Goal: Task Accomplishment & Management: Manage account settings

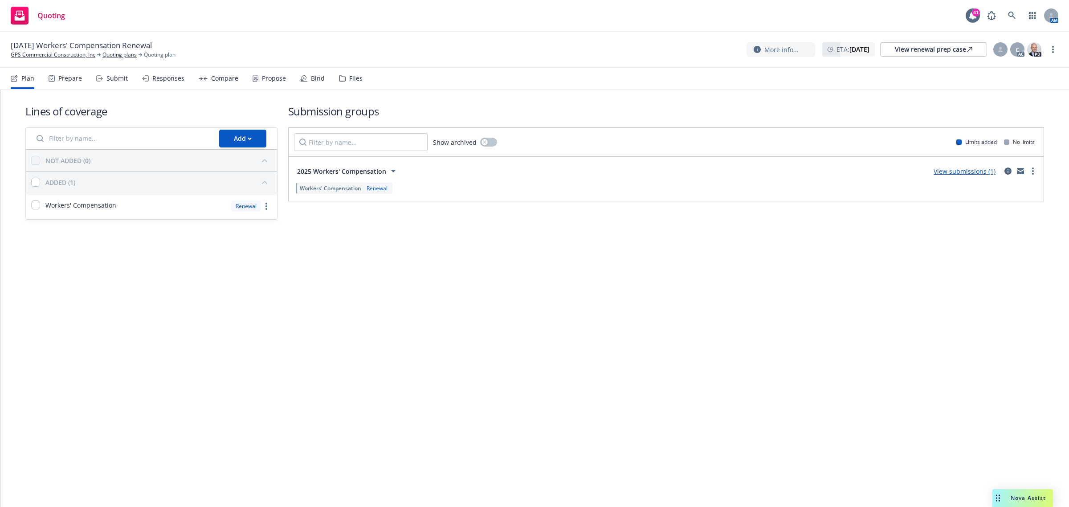
click at [115, 78] on div "Submit" at bounding box center [116, 78] width 21 height 7
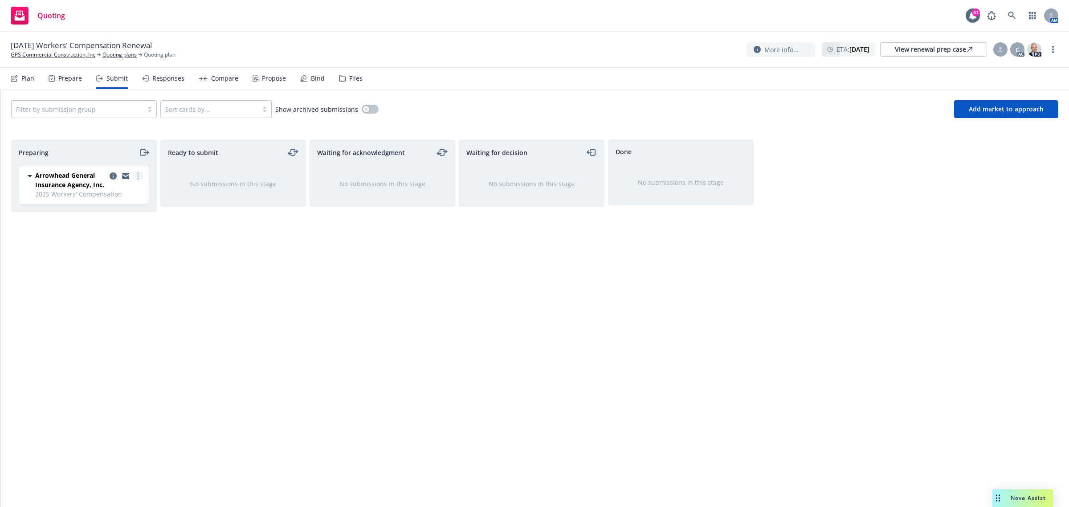
click at [139, 176] on link "more" at bounding box center [138, 176] width 11 height 11
click at [111, 252] on link "Add accepted decision" at bounding box center [97, 248] width 89 height 18
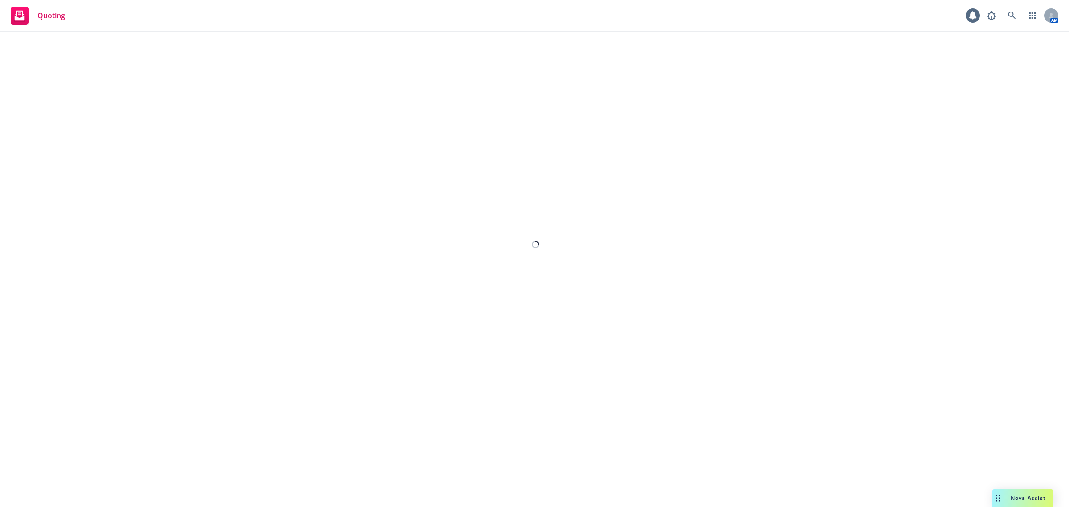
select select "12"
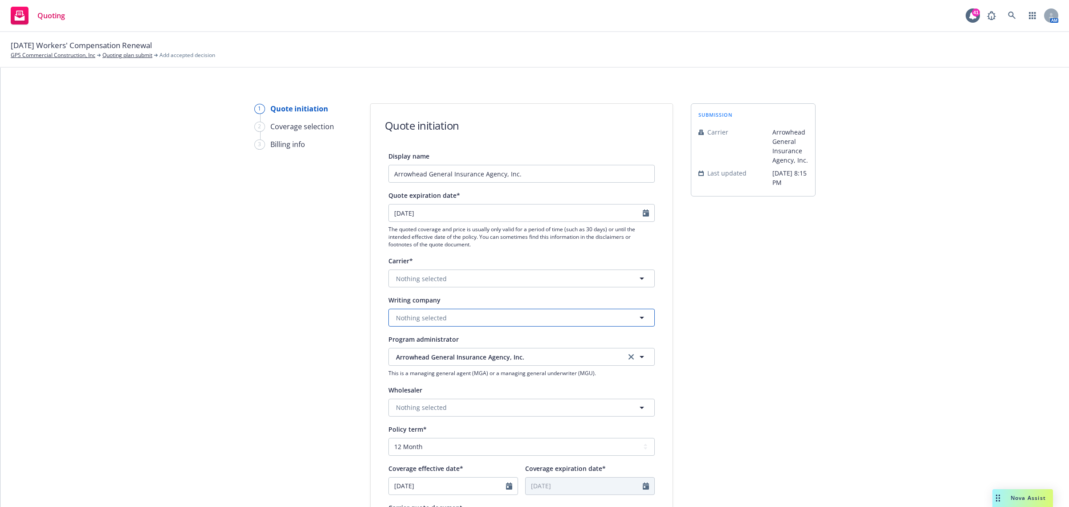
drag, startPoint x: 439, startPoint y: 320, endPoint x: 629, endPoint y: 323, distance: 189.7
click at [437, 320] on span "Nothing selected" at bounding box center [421, 317] width 51 height 9
drag, startPoint x: 431, startPoint y: 321, endPoint x: 440, endPoint y: 321, distance: 8.9
click at [431, 321] on span "Nothing selected" at bounding box center [421, 317] width 51 height 9
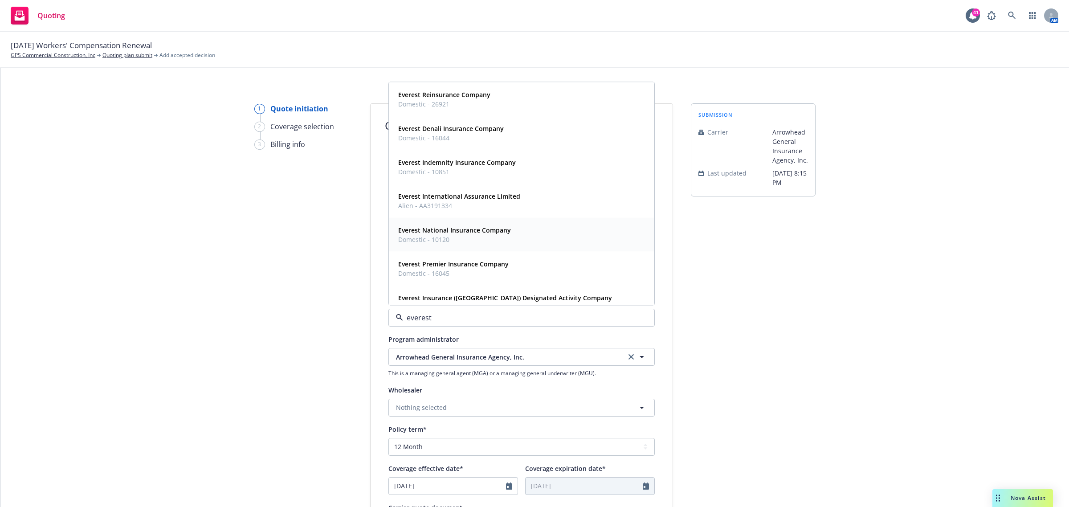
type input "everest p"
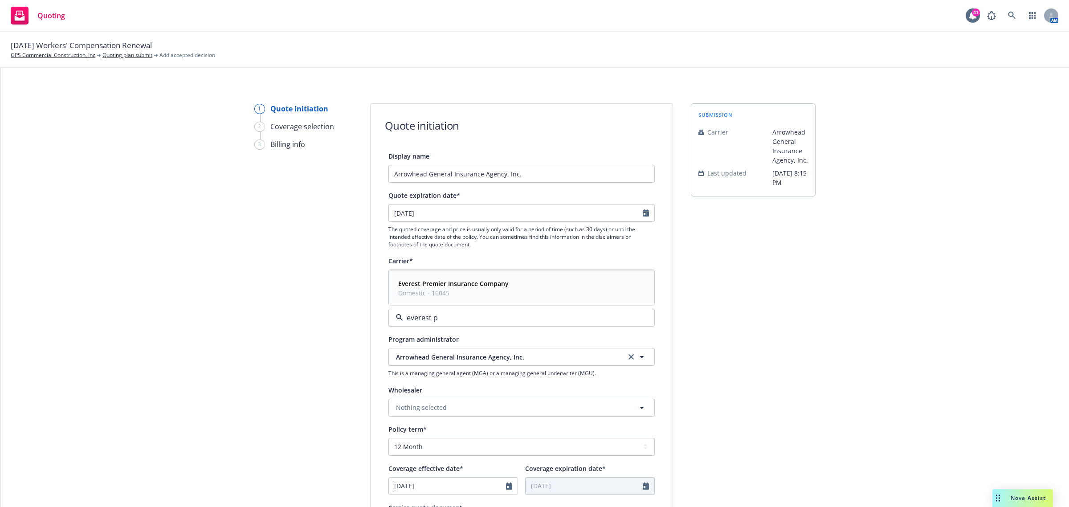
click at [440, 290] on span "Domestic - 16045" at bounding box center [453, 292] width 110 height 9
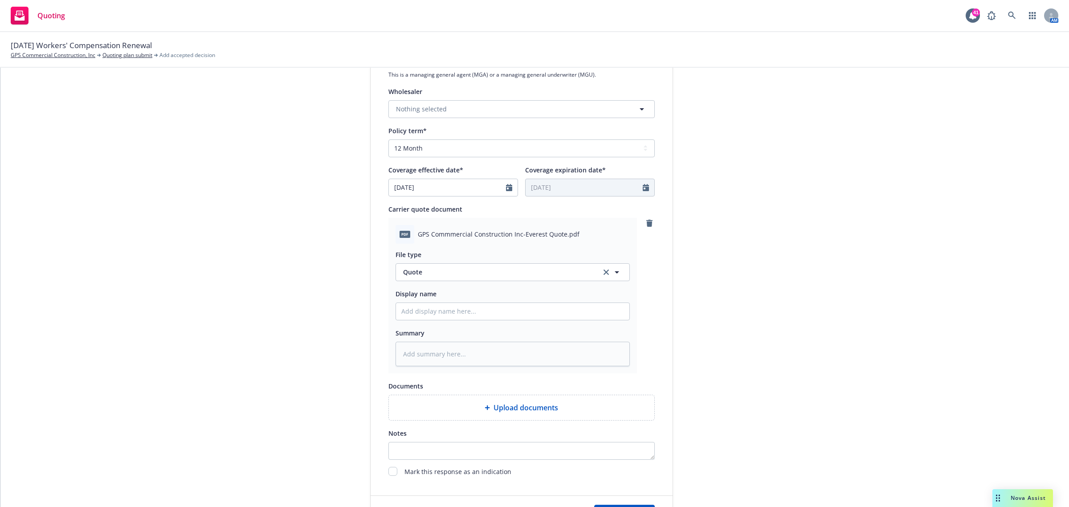
scroll to position [380, 0]
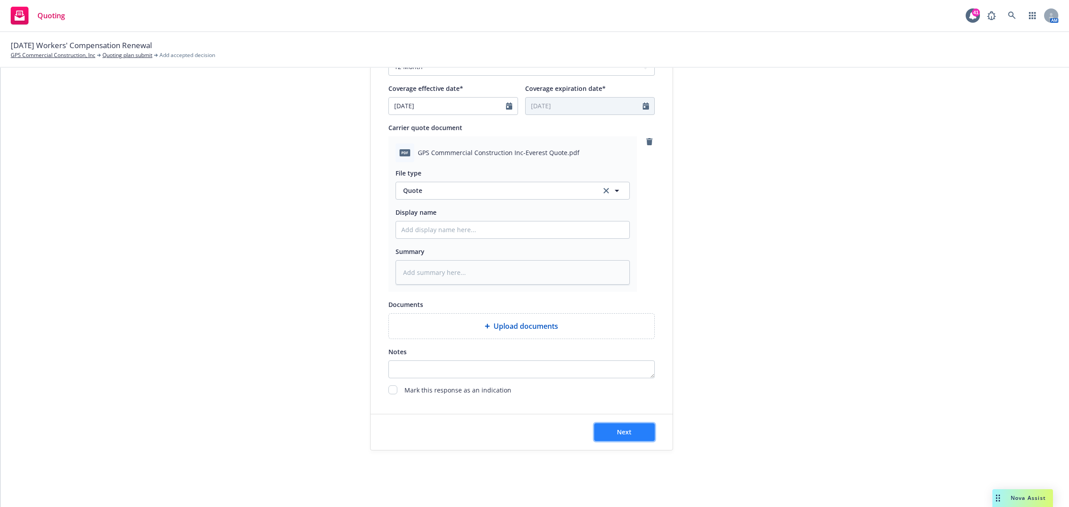
click at [639, 426] on button "Next" at bounding box center [624, 432] width 61 height 18
type textarea "x"
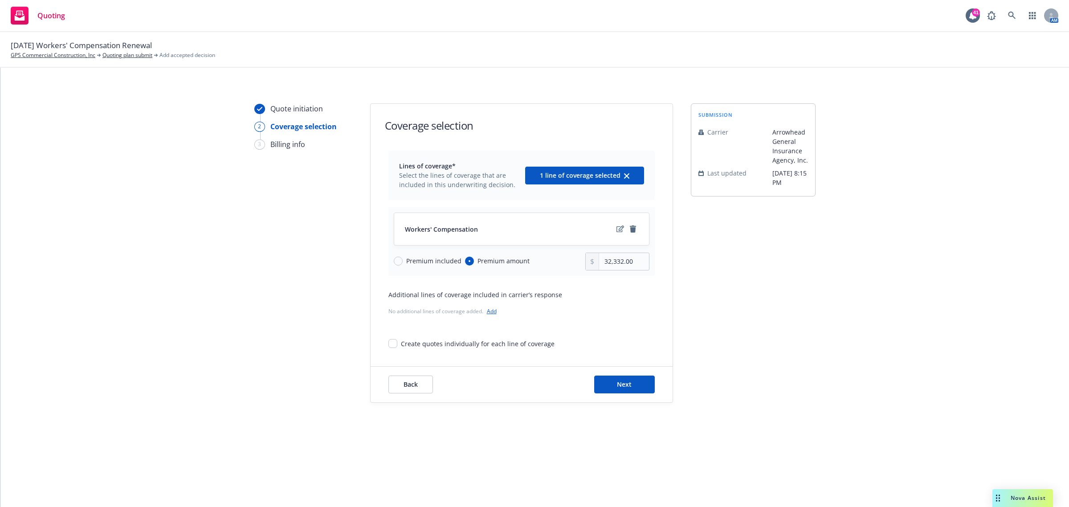
click at [401, 256] on div "Premium included" at bounding box center [428, 260] width 68 height 9
click at [401, 256] on input "Premium included" at bounding box center [398, 260] width 9 height 9
radio input "true"
radio input "false"
click at [613, 388] on button "Next" at bounding box center [624, 384] width 61 height 18
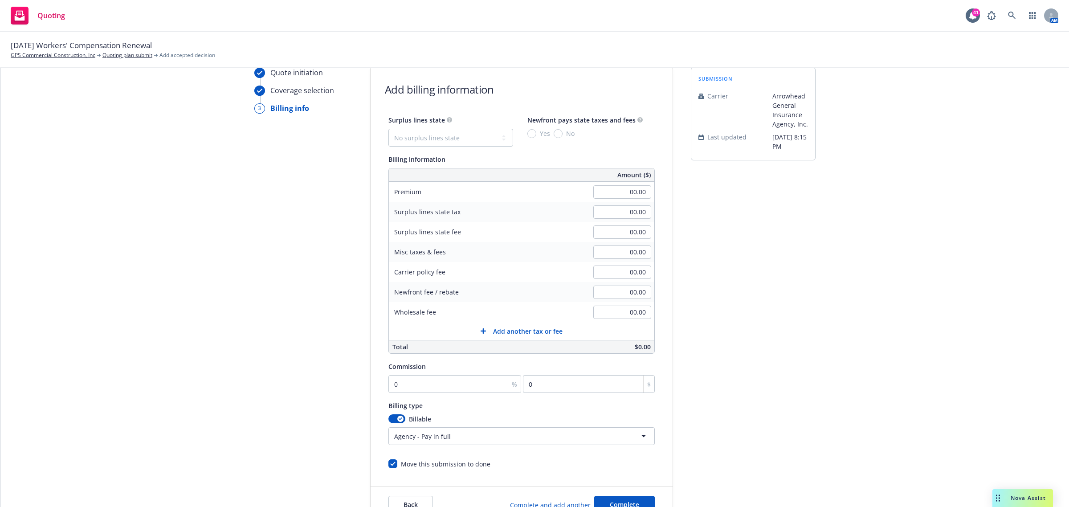
scroll to position [56, 0]
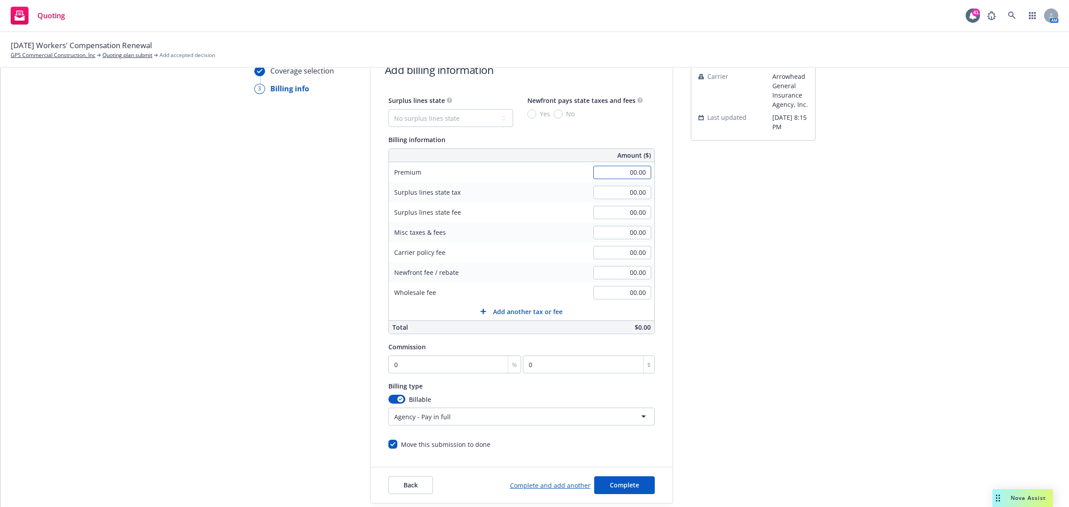
click at [615, 175] on input "00.00" at bounding box center [622, 172] width 58 height 13
type input "34,588.00"
drag, startPoint x: 871, startPoint y: 237, endPoint x: 841, endPoint y: 235, distance: 30.8
click at [871, 237] on div "Quote initiation Coverage selection 3 Billing info Add billing information Surp…" at bounding box center [534, 276] width 1047 height 456
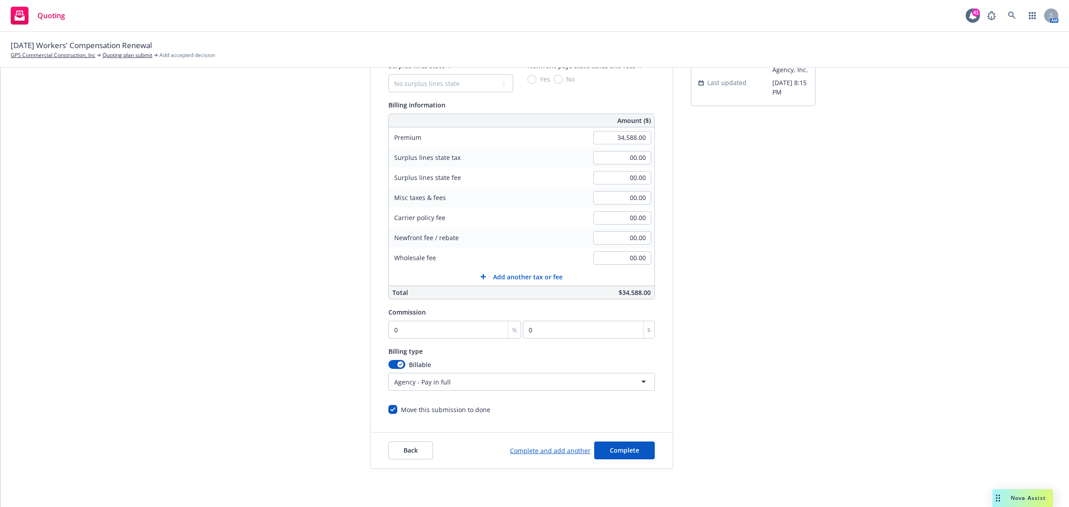
scroll to position [110, 0]
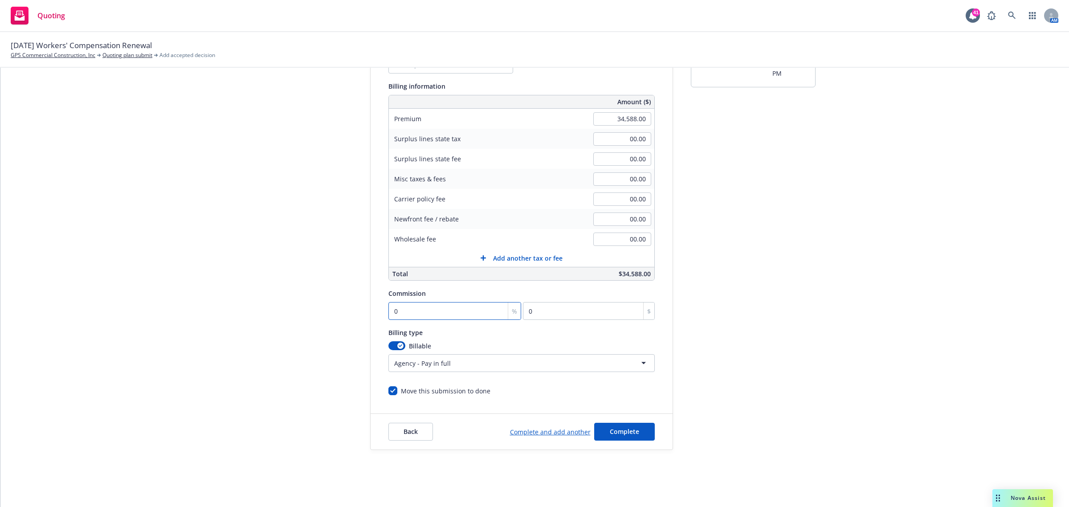
click at [411, 309] on input "0" at bounding box center [454, 311] width 133 height 18
type input "1"
type input "345.88"
type input "13"
type input "4496.44"
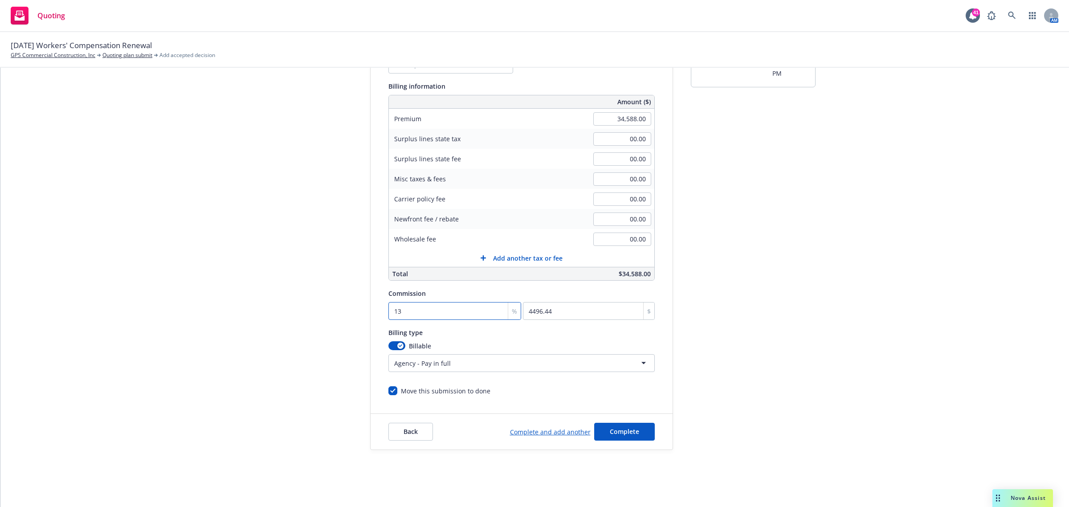
type input "13"
click at [437, 365] on html "Quoting 41 AM [DATE] Workers' Compensation Renewal GPS Commercial Construction,…" at bounding box center [534, 253] width 1069 height 507
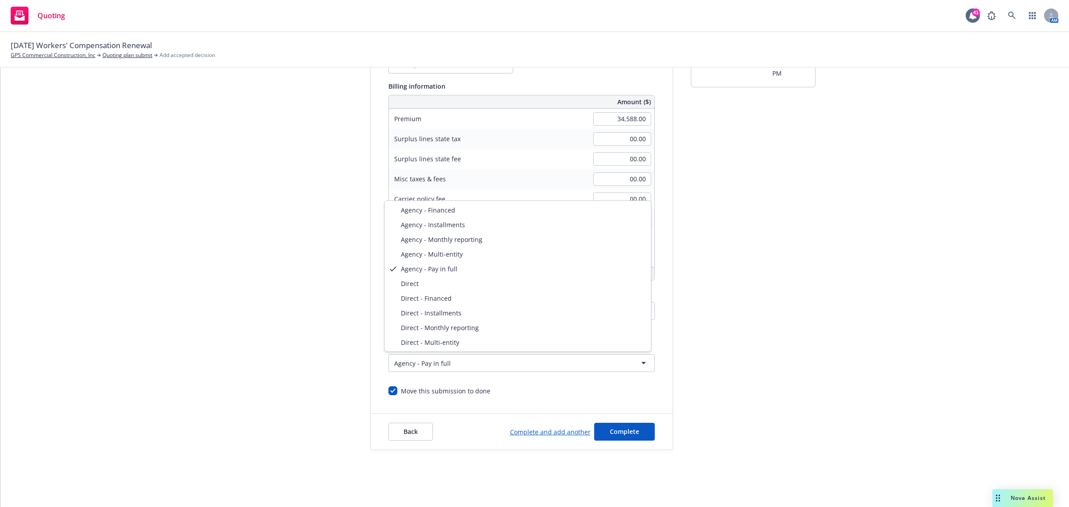
select select "DIRECT"
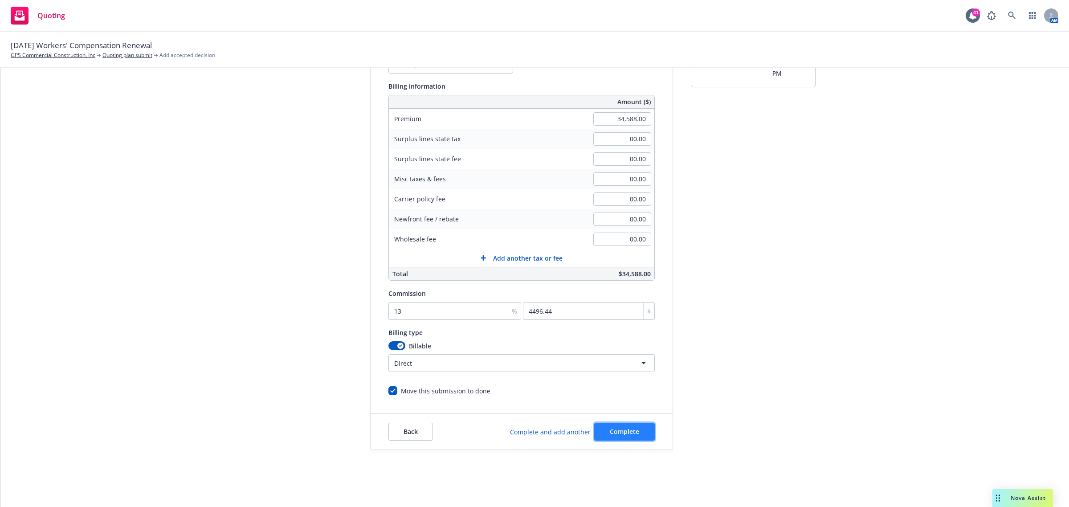
click at [617, 428] on span "Complete" at bounding box center [624, 431] width 29 height 8
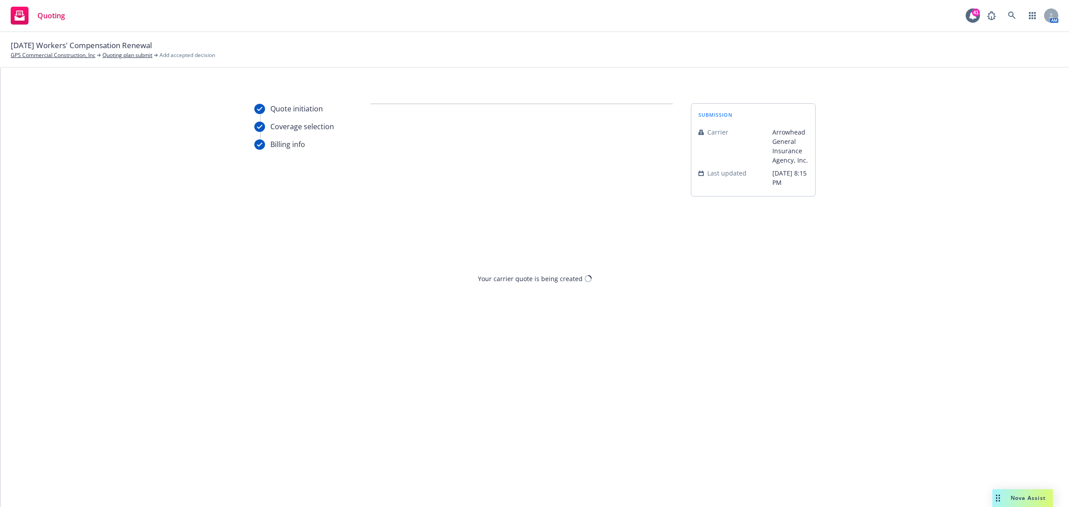
scroll to position [0, 0]
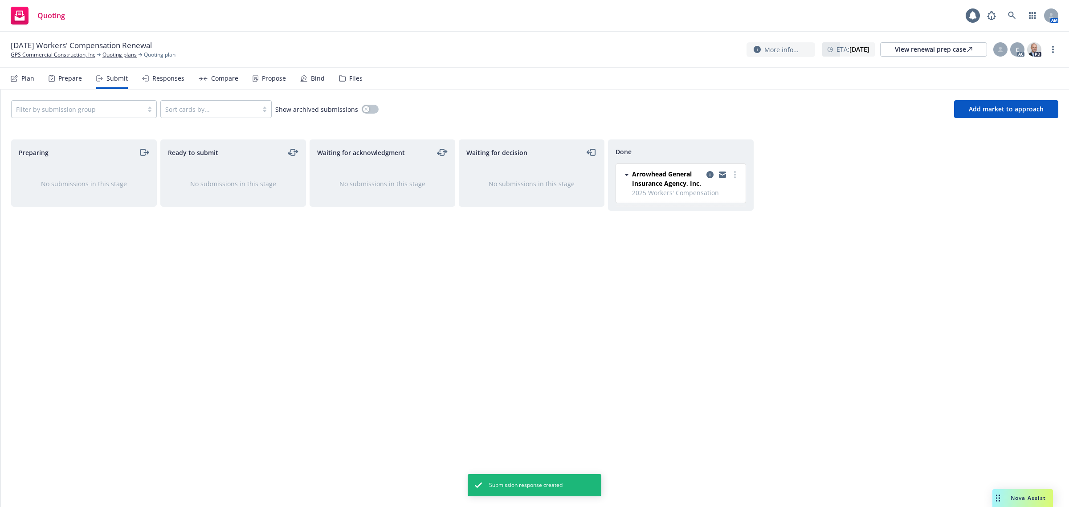
click at [277, 87] on div "Propose" at bounding box center [268, 78] width 33 height 21
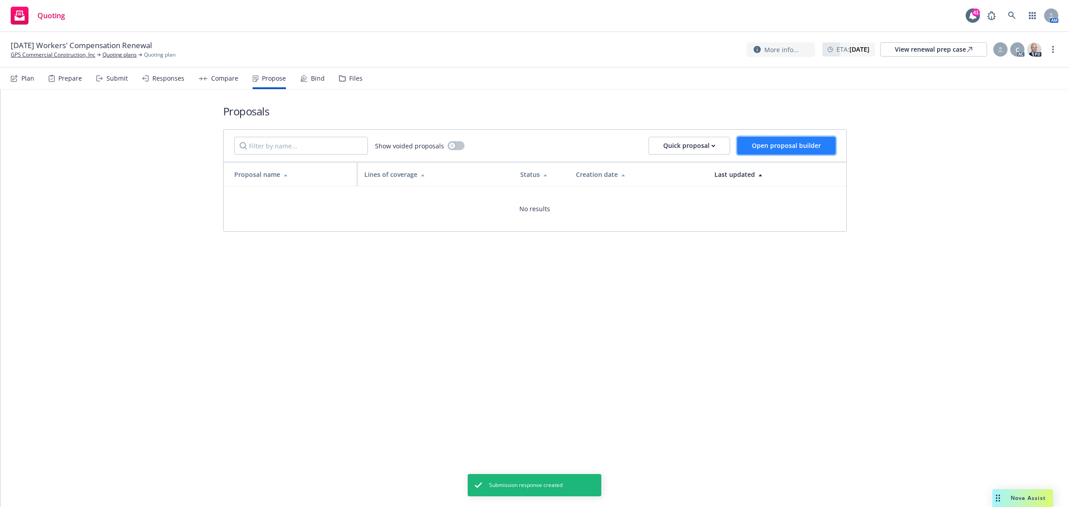
click at [780, 139] on button "Open proposal builder" at bounding box center [786, 146] width 98 height 18
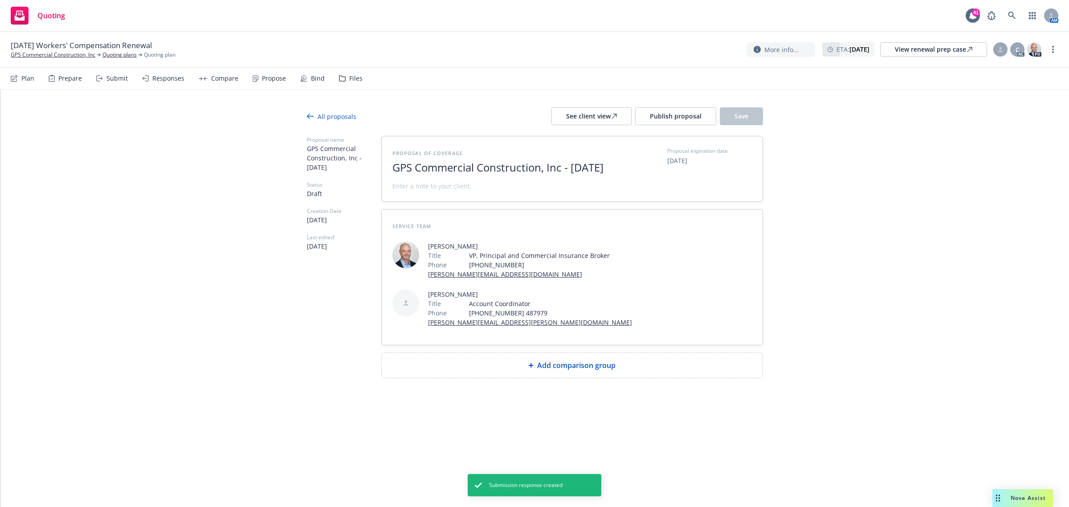
click at [448, 174] on span "GPS Commercial Construction, Inc - [DATE]" at bounding box center [501, 167] width 218 height 13
drag, startPoint x: 446, startPoint y: 179, endPoint x: 265, endPoint y: 174, distance: 180.9
click at [266, 174] on div "All proposals See client view Publish proposal Save Proposal name GPS Commercia…" at bounding box center [534, 261] width 1068 height 342
click at [412, 174] on span "GPS Commercial Construction, Inc - [DATE]" at bounding box center [501, 167] width 218 height 13
drag, startPoint x: 448, startPoint y: 179, endPoint x: 350, endPoint y: 178, distance: 98.0
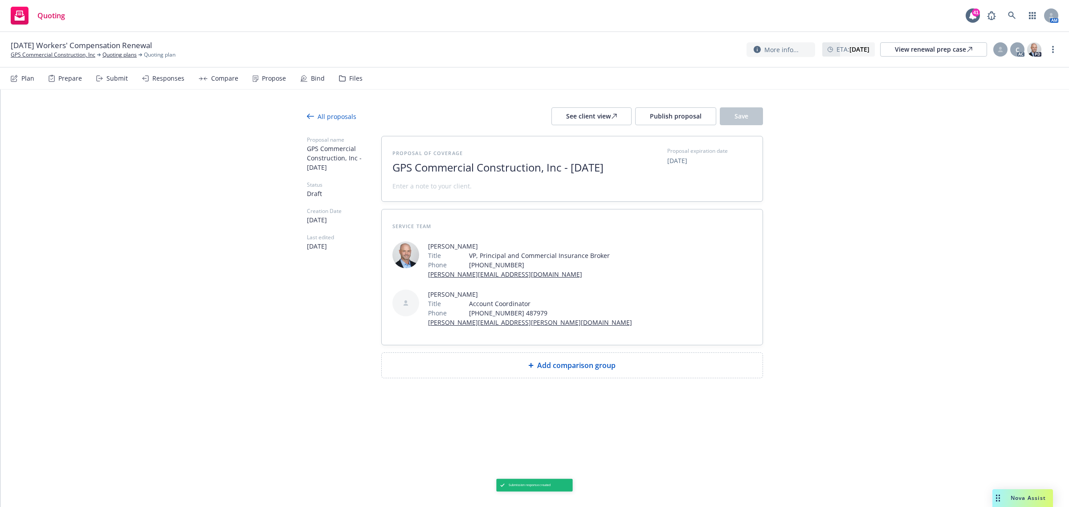
click at [350, 178] on div "Proposal name GPS Commercial Construction, Inc - [DATE] Status Draft Creation D…" at bounding box center [535, 257] width 456 height 242
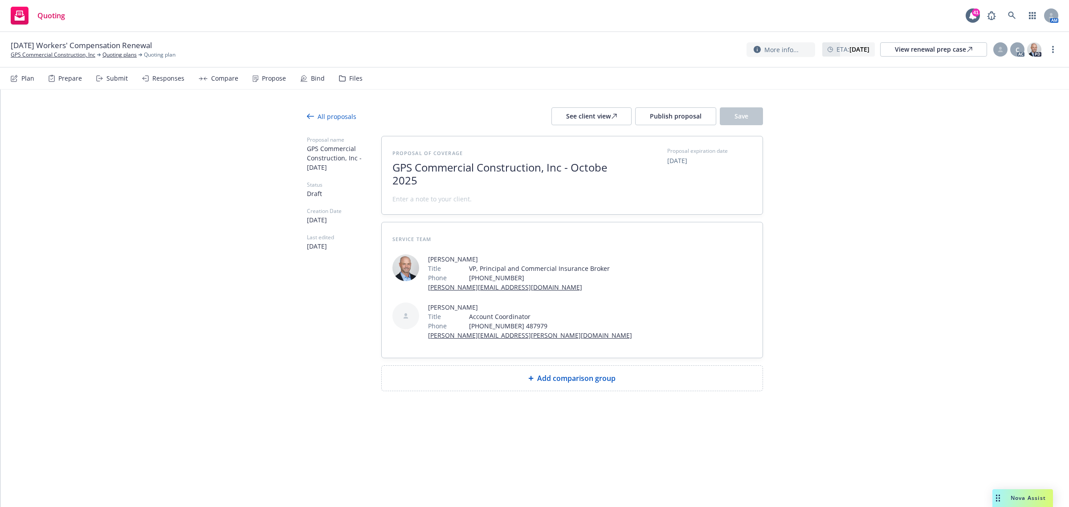
scroll to position [1, 0]
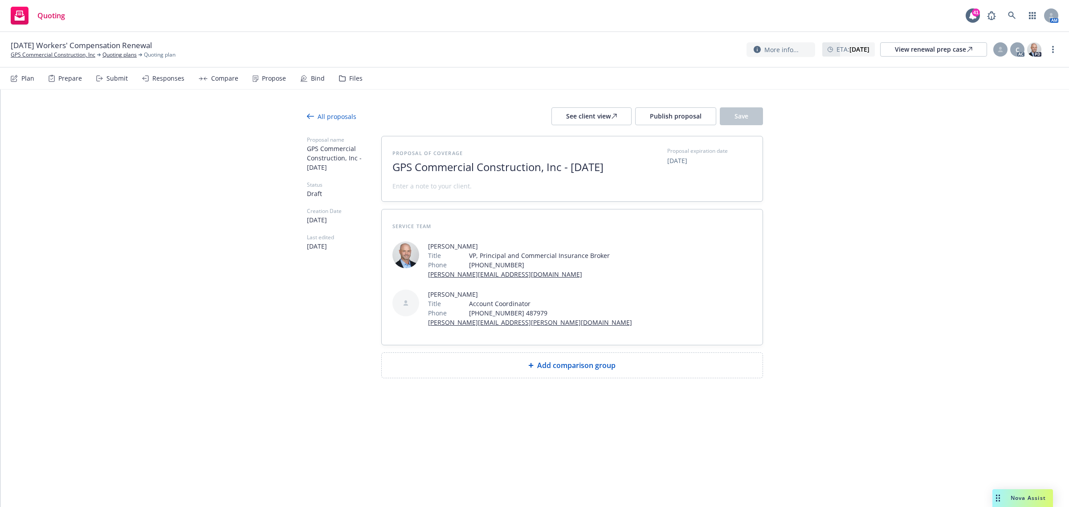
drag, startPoint x: 477, startPoint y: 181, endPoint x: 382, endPoint y: 166, distance: 96.1
click at [382, 166] on div "Proposal of coverage GPS Commercial Construction, Inc - [DATE] Proposal expirat…" at bounding box center [572, 168] width 381 height 65
copy span "GPS Commercial Construction, Inc - [DATE]"
paste span
drag, startPoint x: 461, startPoint y: 177, endPoint x: 339, endPoint y: 159, distance: 123.3
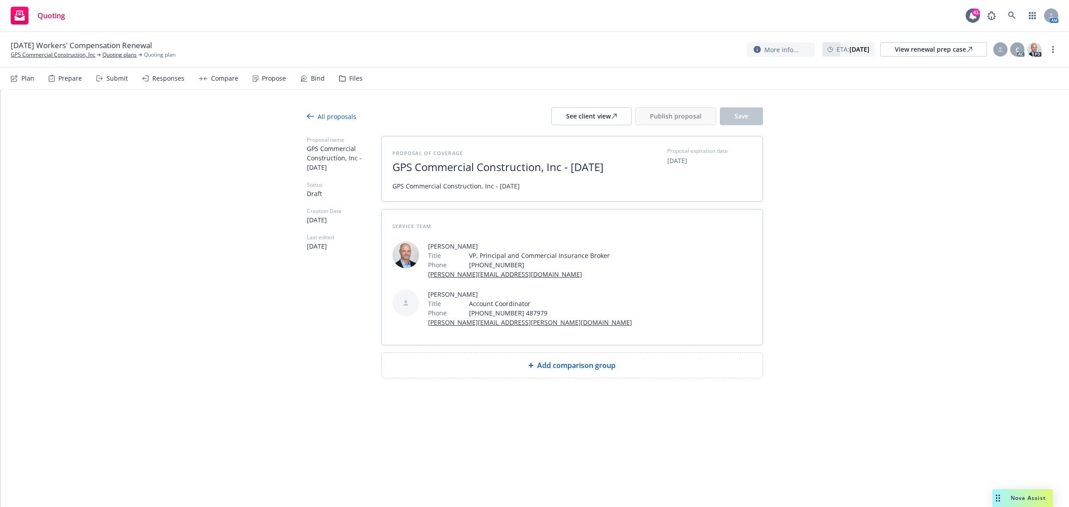
click at [341, 159] on div "Proposal name GPS Commercial Construction, Inc - [DATE] Status Draft Creation D…" at bounding box center [535, 257] width 456 height 242
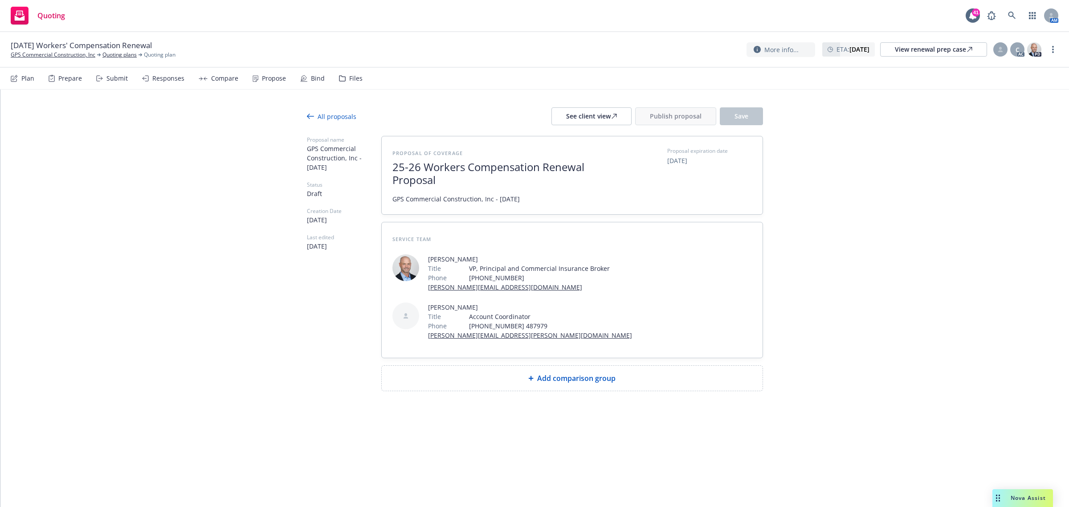
click at [566, 384] on div "Add comparison group" at bounding box center [572, 378] width 381 height 25
type textarea "x"
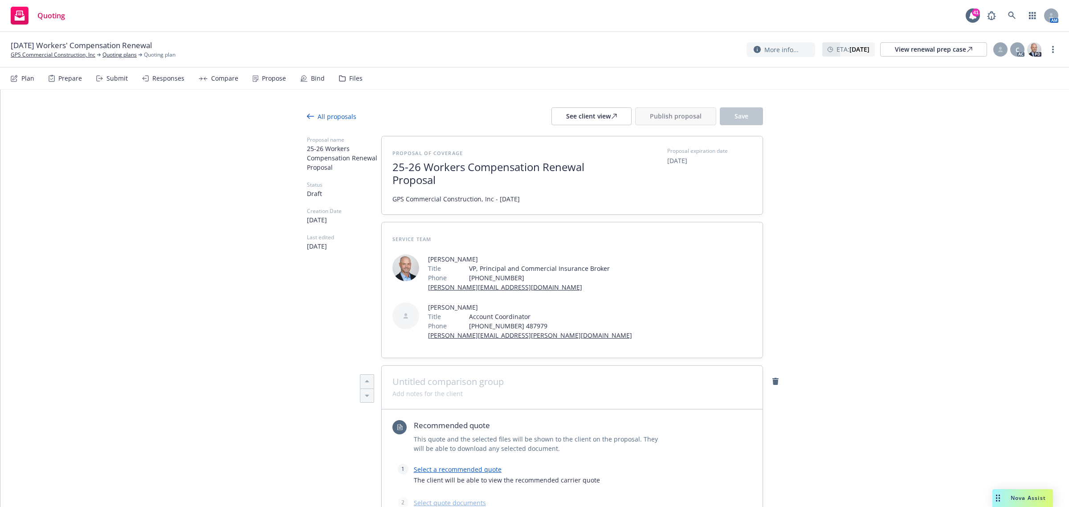
click at [423, 384] on span at bounding box center [571, 381] width 359 height 11
type textarea "x"
paste span
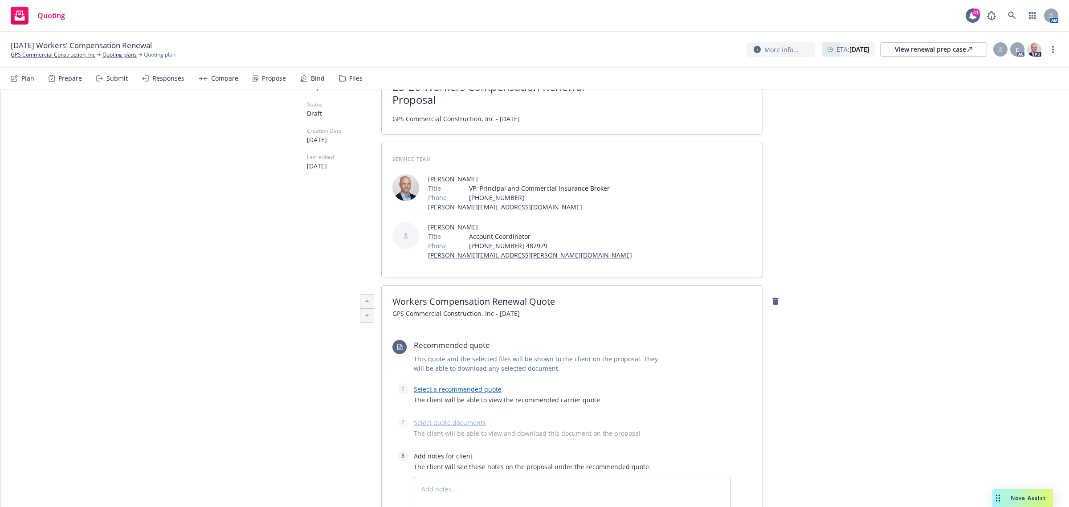
scroll to position [167, 0]
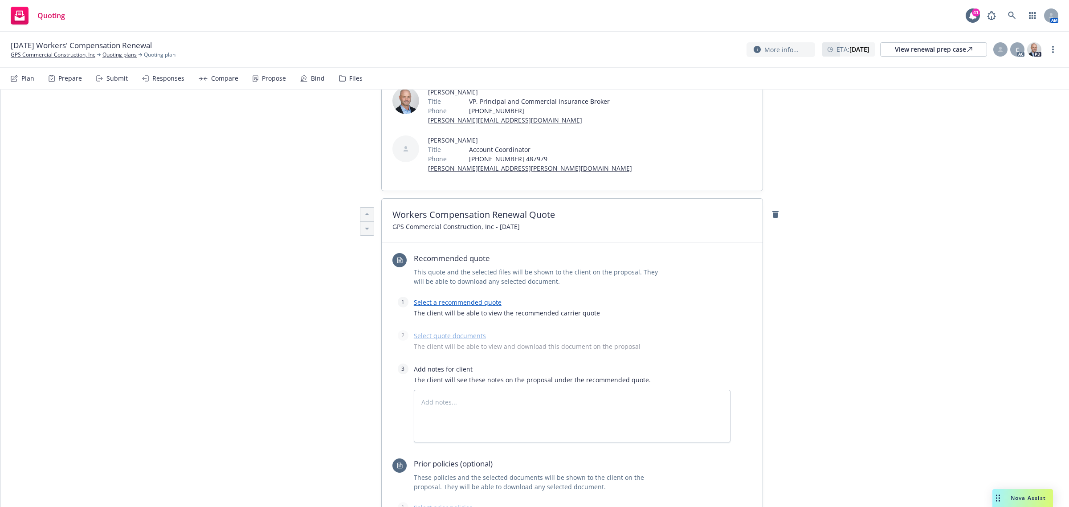
click at [447, 303] on link "Select a recommended quote" at bounding box center [458, 302] width 88 height 8
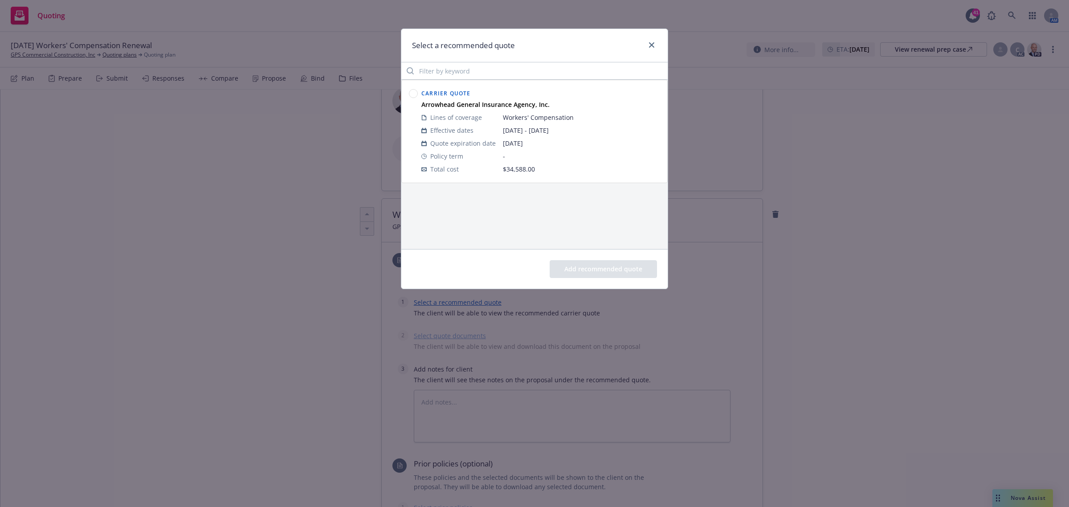
click at [417, 97] on icon at bounding box center [413, 93] width 9 height 9
click at [615, 269] on button "Add recommended quote" at bounding box center [603, 269] width 107 height 18
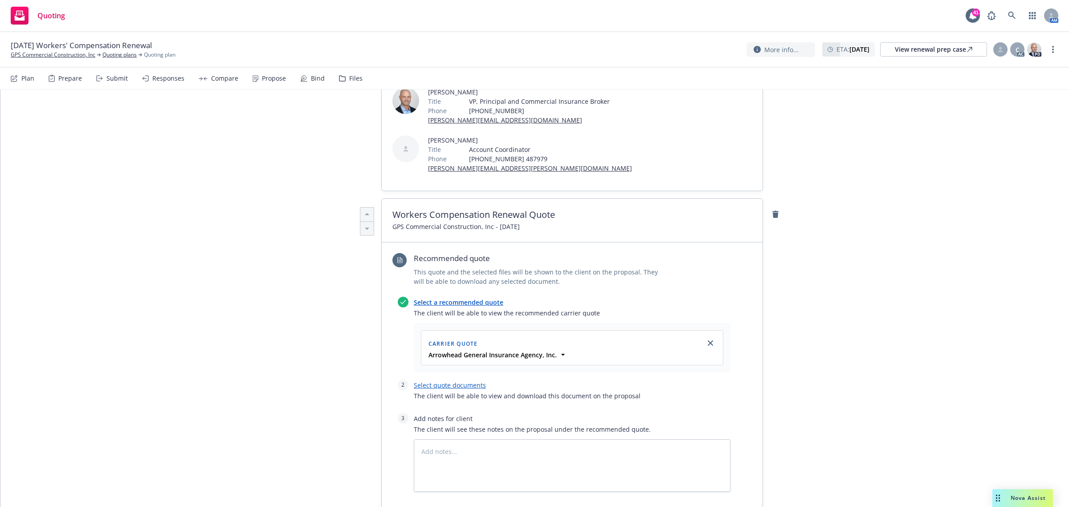
click at [463, 387] on link "Select quote documents" at bounding box center [450, 385] width 72 height 8
type textarea "x"
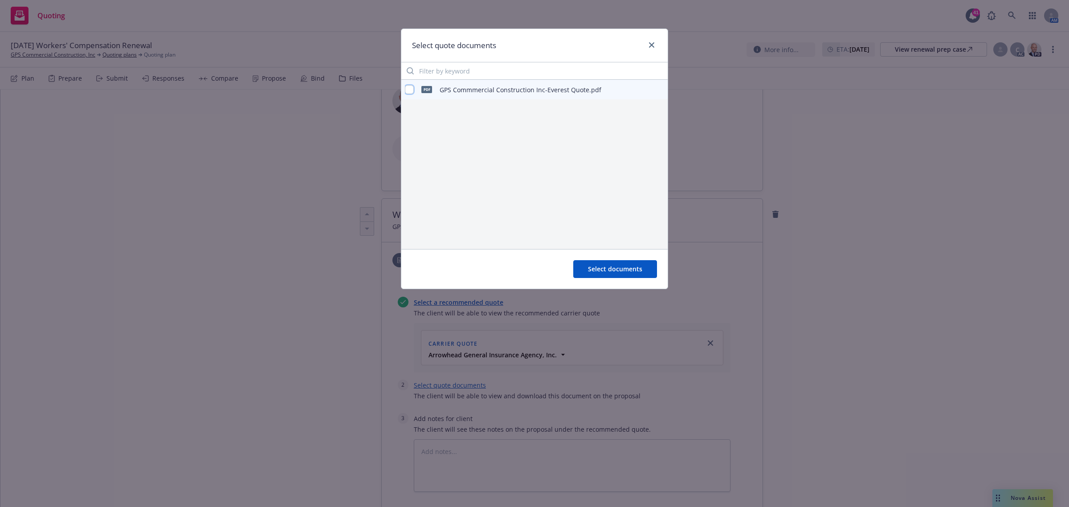
click at [407, 87] on input "checkbox" at bounding box center [409, 89] width 9 height 9
checkbox input "true"
click at [595, 276] on button "Select documents" at bounding box center [615, 269] width 84 height 18
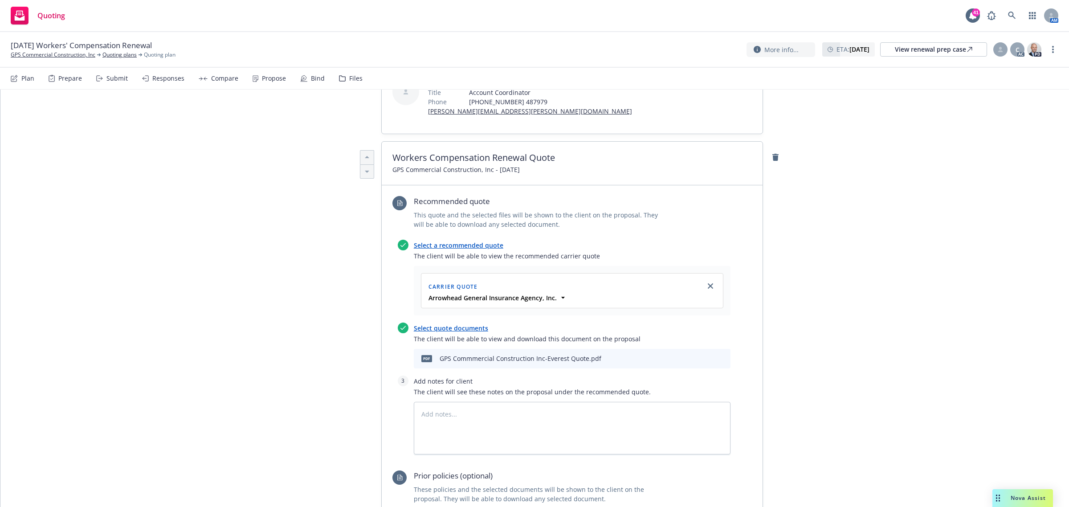
scroll to position [390, 0]
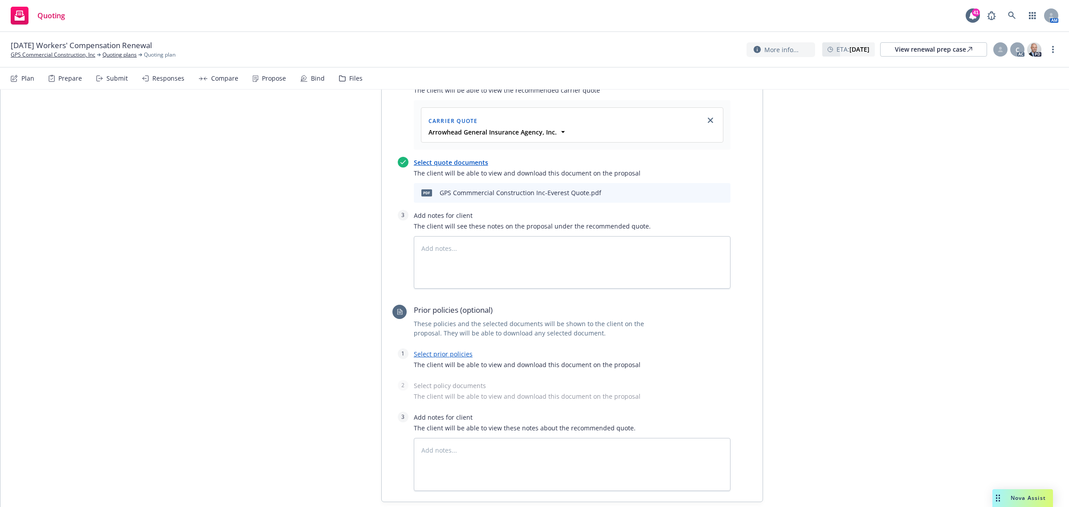
click at [440, 354] on link "Select prior policies" at bounding box center [443, 354] width 59 height 8
type textarea "x"
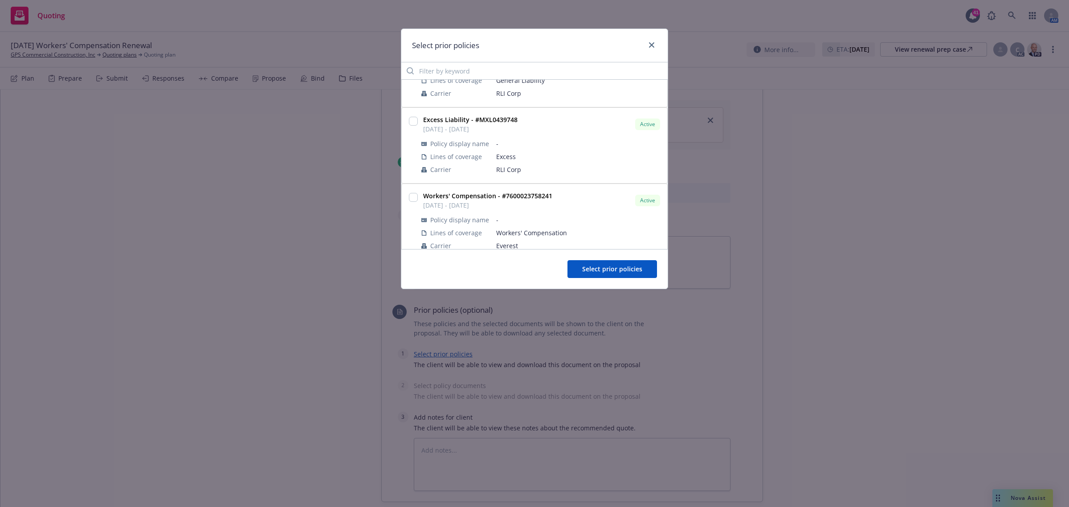
scroll to position [219, 0]
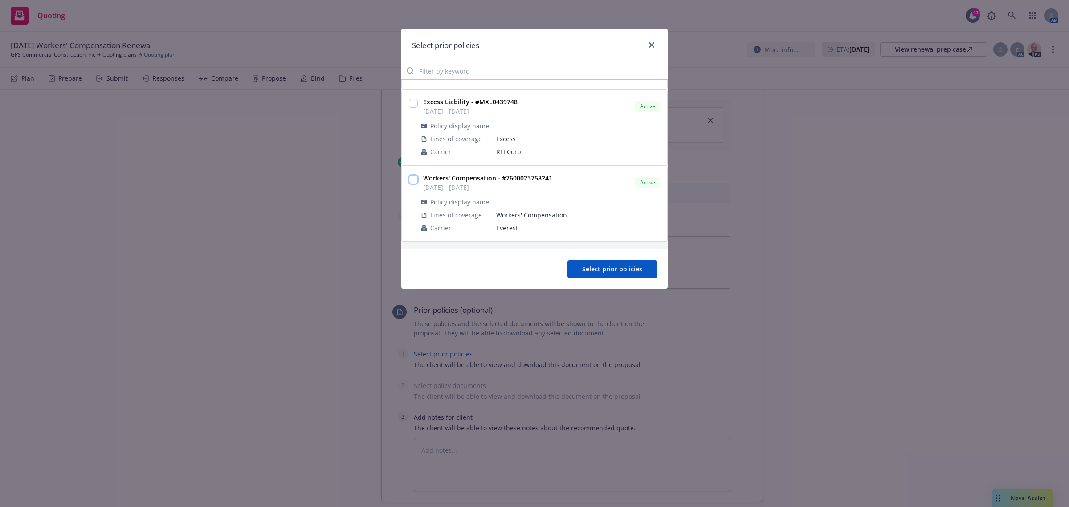
click at [415, 180] on input "checkbox" at bounding box center [413, 179] width 9 height 9
checkbox input "true"
click at [620, 271] on span "Select prior policies" at bounding box center [612, 269] width 60 height 8
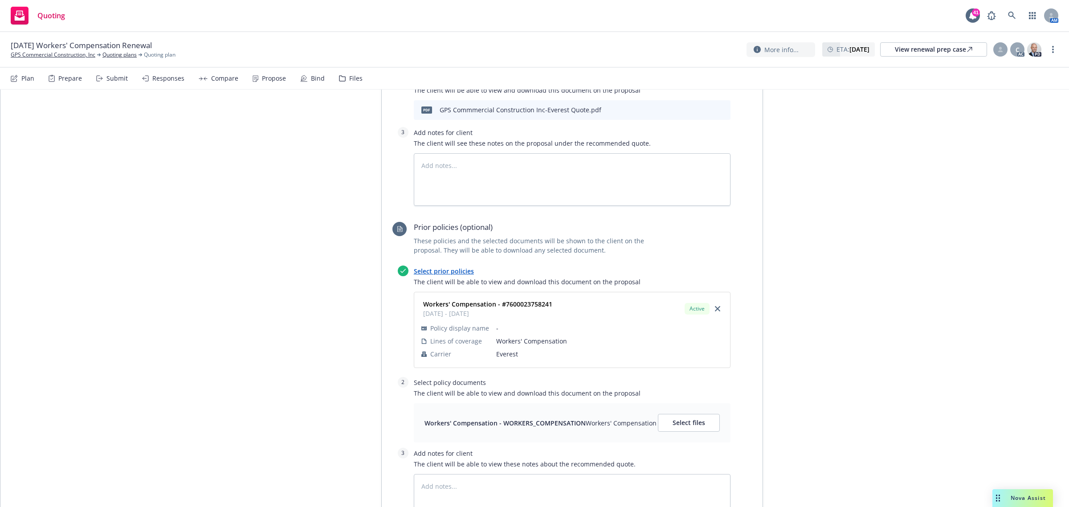
scroll to position [557, 0]
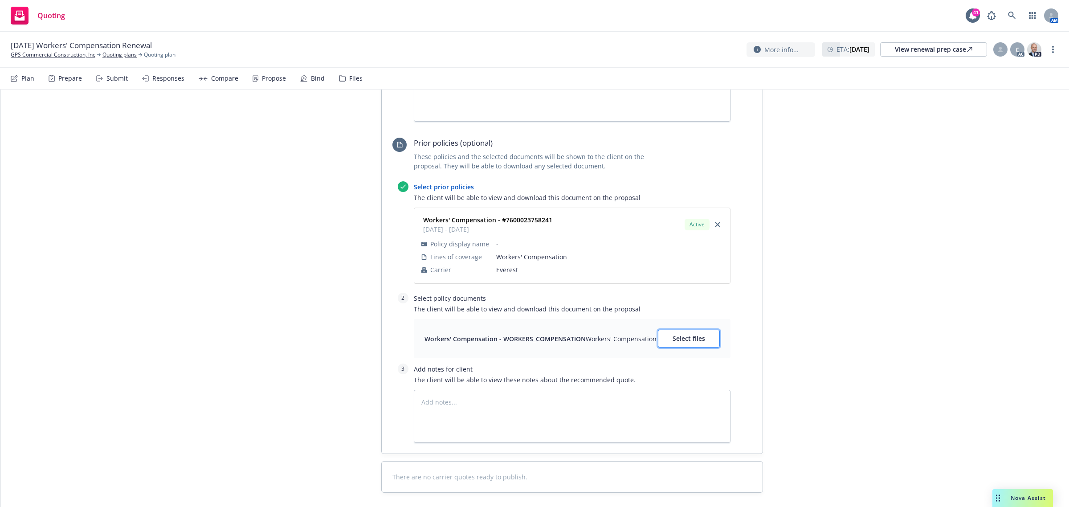
click at [696, 341] on span "Select files" at bounding box center [688, 338] width 33 height 8
type textarea "x"
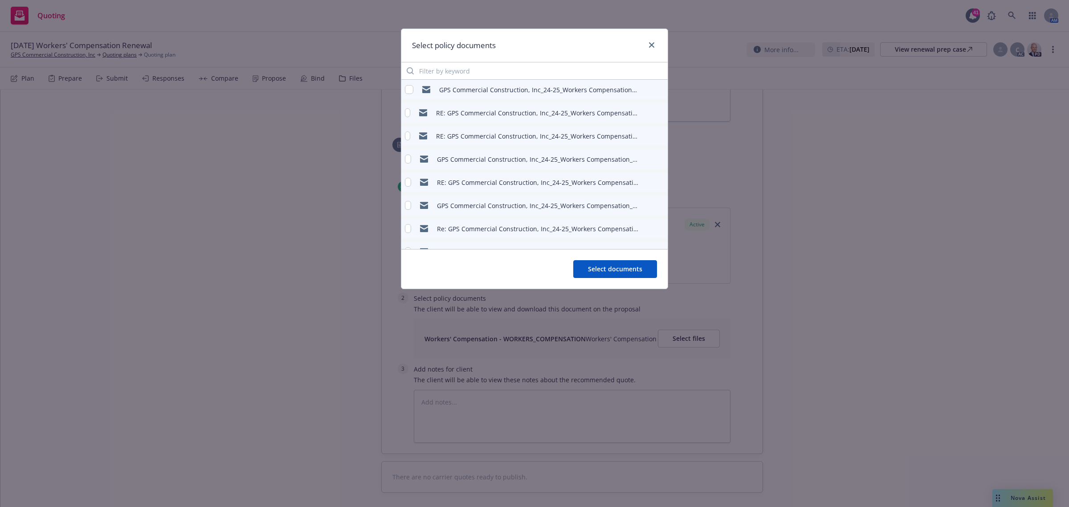
click at [471, 59] on div "Select policy documents" at bounding box center [534, 45] width 266 height 33
click at [471, 70] on input "Filter by keyword" at bounding box center [534, 71] width 266 height 18
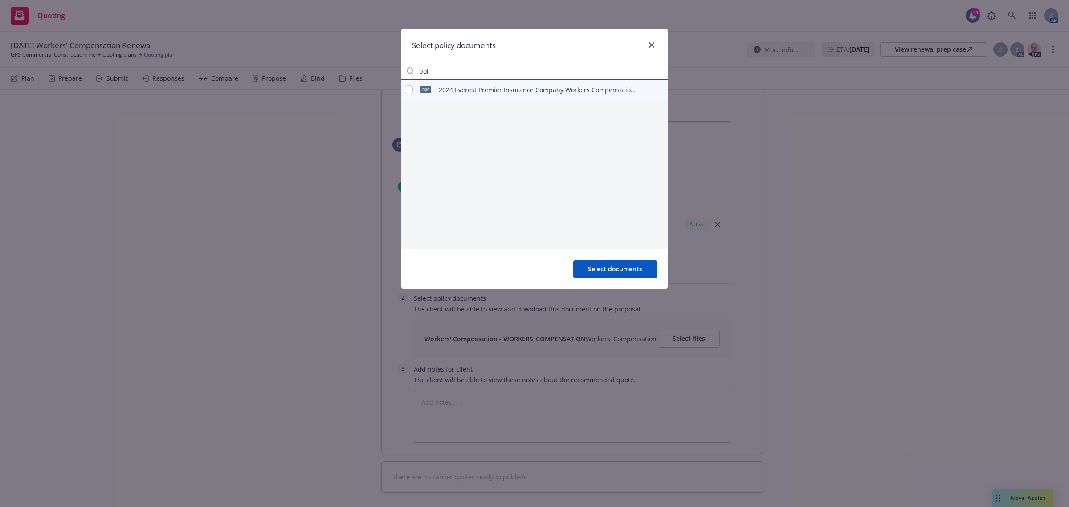
type input "pol"
click at [525, 93] on div "2024 Everest Premier Insurance Company Workers Compensation - Policy.pdf" at bounding box center [538, 89] width 199 height 9
click at [409, 90] on input "checkbox" at bounding box center [409, 89] width 8 height 9
checkbox input "true"
click at [627, 268] on span "Select documents" at bounding box center [615, 269] width 54 height 8
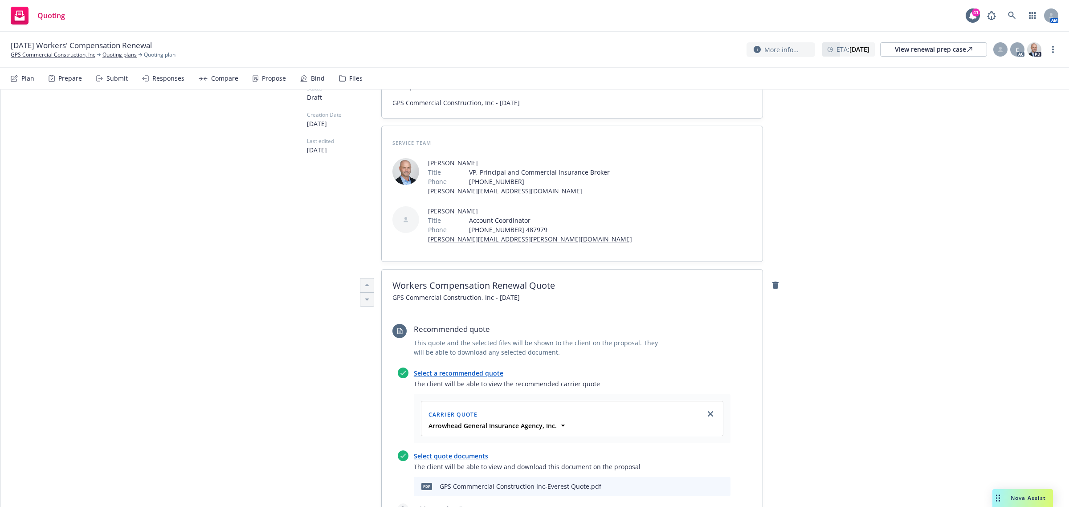
scroll to position [0, 0]
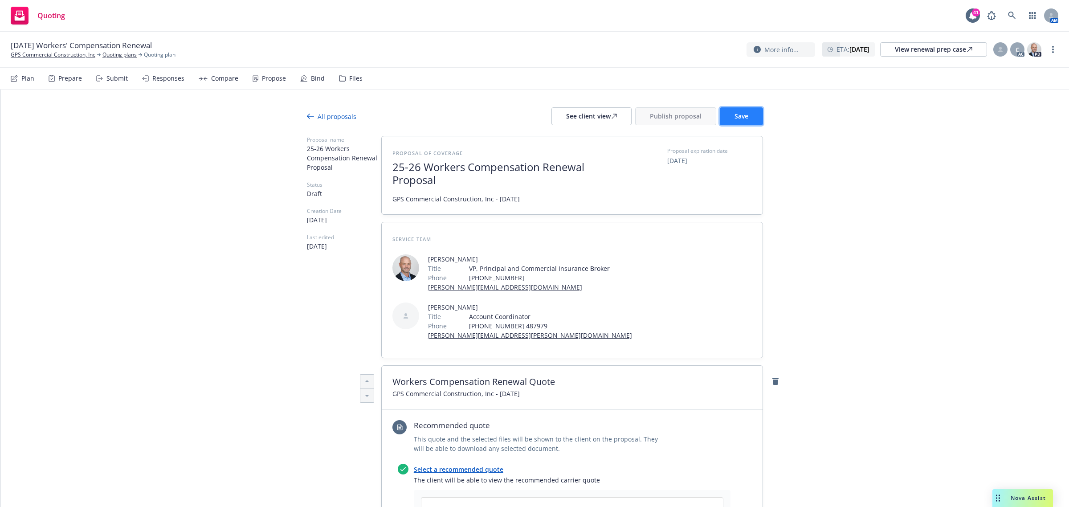
click at [739, 117] on span "Save" at bounding box center [741, 116] width 14 height 8
click at [606, 111] on div "See client view" at bounding box center [591, 116] width 51 height 17
click at [653, 114] on span "Publish proposal" at bounding box center [676, 116] width 52 height 8
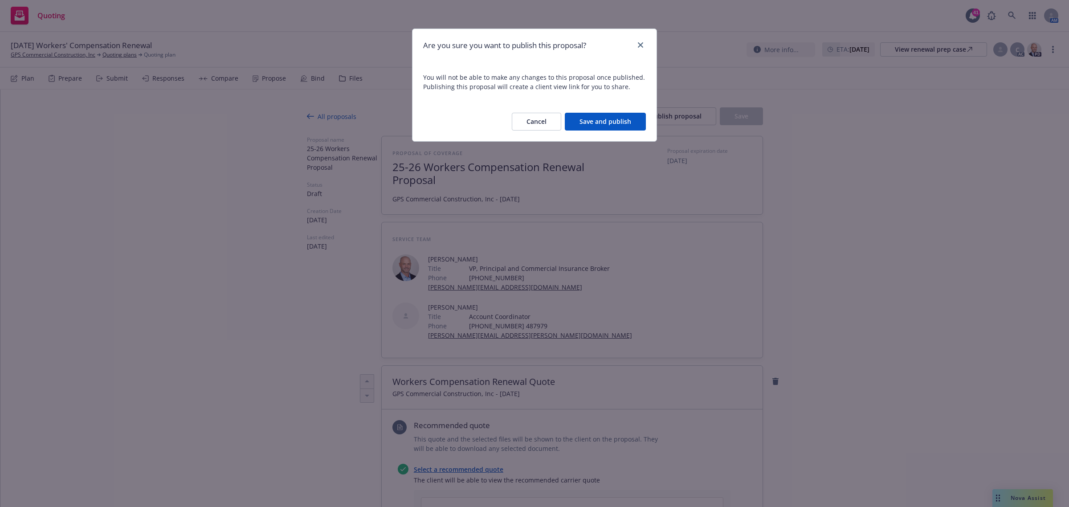
click at [611, 126] on button "Save and publish" at bounding box center [605, 122] width 81 height 18
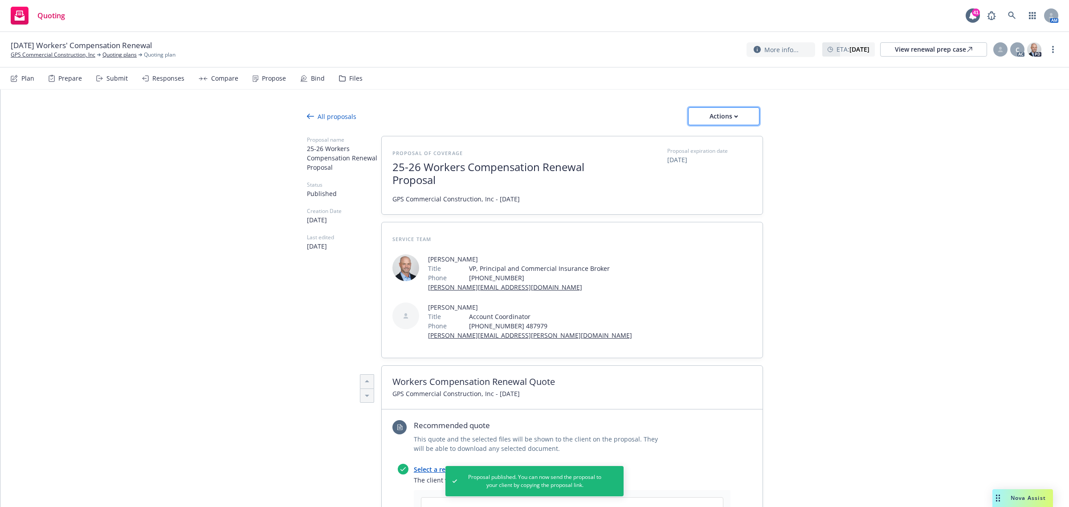
click at [731, 120] on div "Actions" at bounding box center [724, 116] width 42 height 17
click at [741, 138] on span "Copy proposal link" at bounding box center [722, 139] width 77 height 8
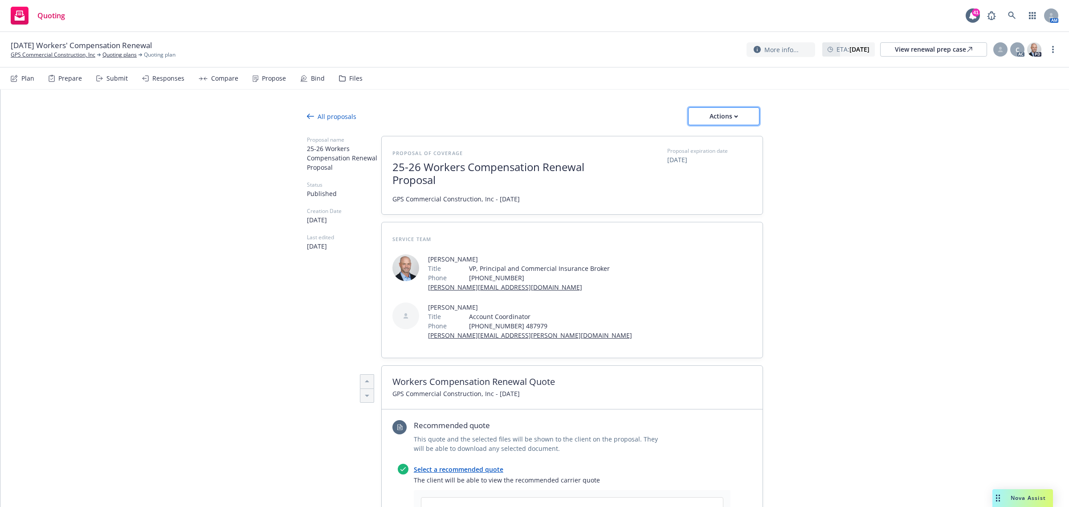
drag, startPoint x: 730, startPoint y: 122, endPoint x: 736, endPoint y: 117, distance: 7.9
click at [730, 122] on div "Actions" at bounding box center [724, 116] width 42 height 17
click at [736, 143] on span "Copy proposal link" at bounding box center [722, 139] width 77 height 8
type textarea "x"
click at [1018, 12] on link at bounding box center [1012, 16] width 18 height 18
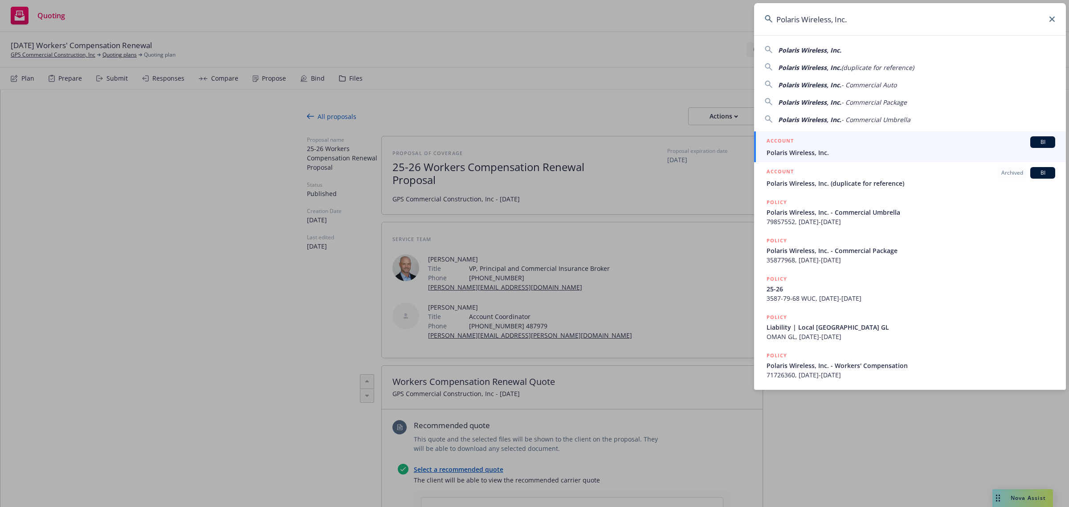
type input "Polaris Wireless, Inc."
click at [804, 146] on div "ACCOUNT BI" at bounding box center [910, 142] width 289 height 12
